Goal: Find specific page/section: Find specific page/section

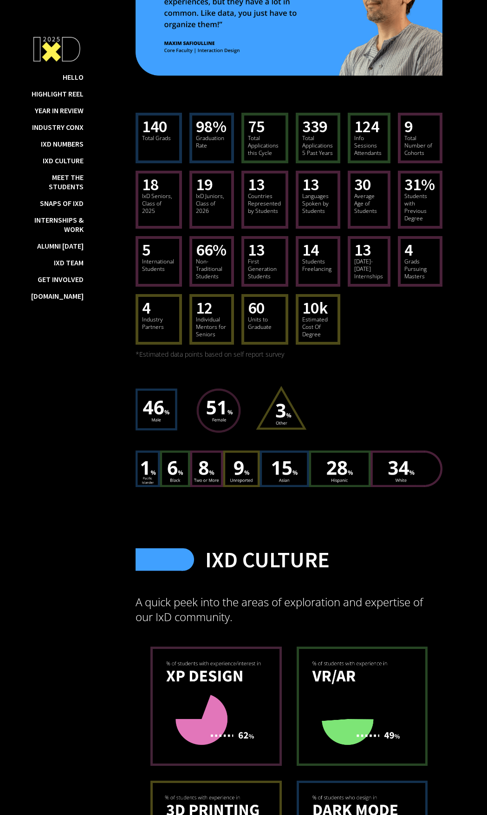
scroll to position [6014, 0]
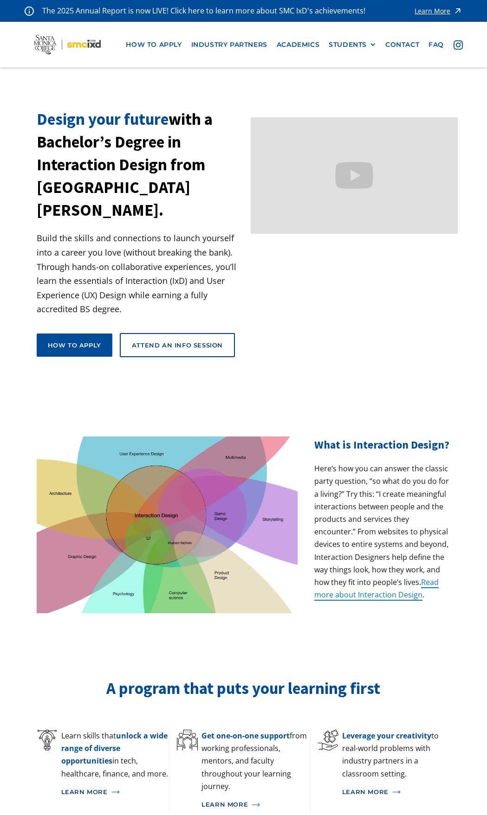
click at [442, 12] on div "Learn More" at bounding box center [432, 11] width 36 height 6
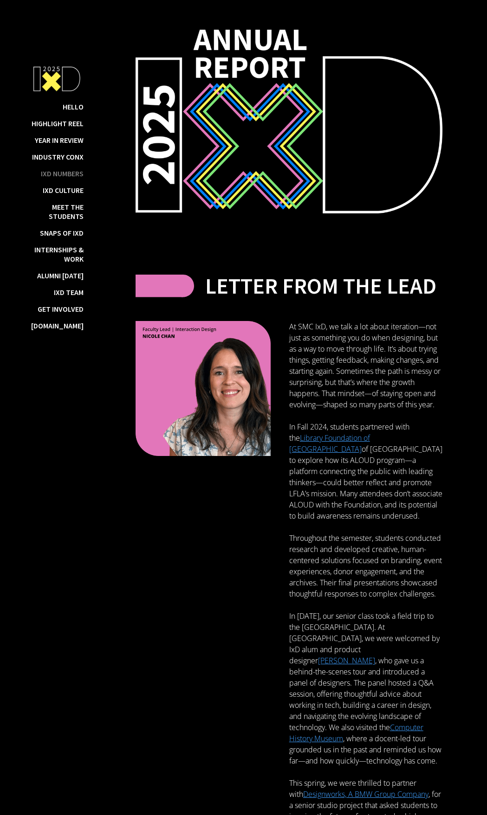
click at [66, 173] on div "IxD Numbers" at bounding box center [62, 173] width 43 height 9
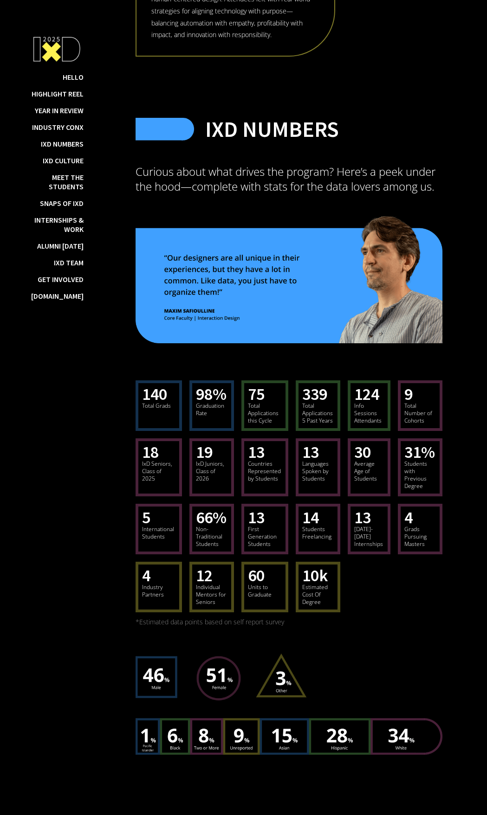
scroll to position [5648, 0]
